Goal: Find specific page/section: Find specific page/section

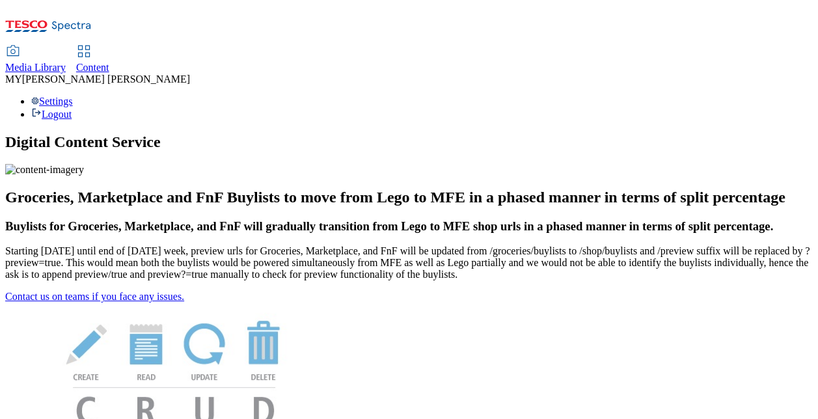
click at [109, 46] on link "Content" at bounding box center [92, 59] width 33 height 27
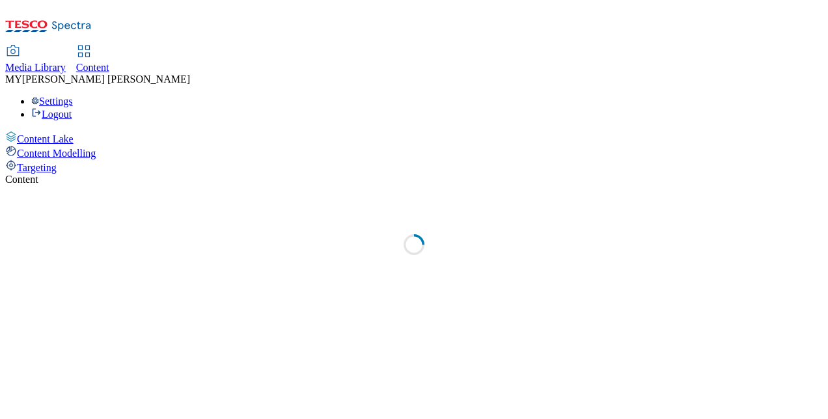
select select "ighs-sk"
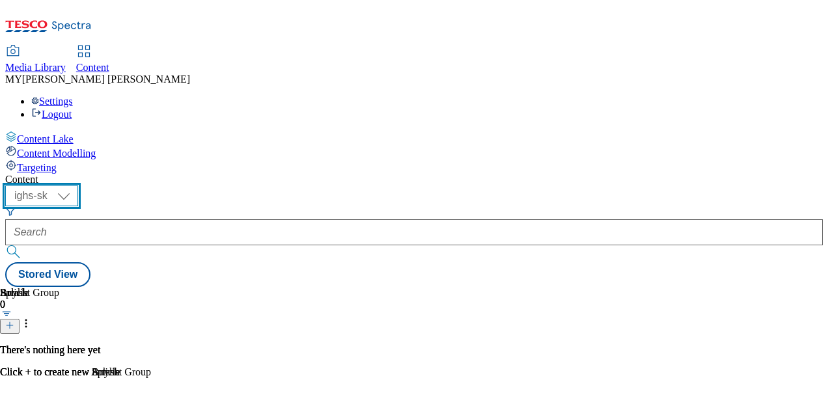
click at [78, 185] on select "ighs-cz ighs-hu ighs-sk" at bounding box center [41, 195] width 73 height 21
